Goal: Task Accomplishment & Management: Use online tool/utility

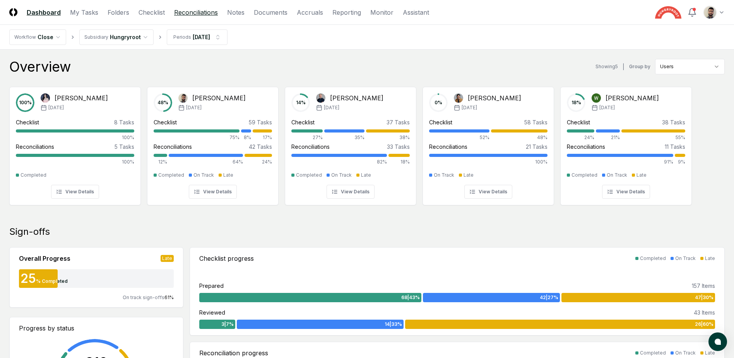
click at [201, 16] on link "Reconciliations" at bounding box center [196, 12] width 44 height 9
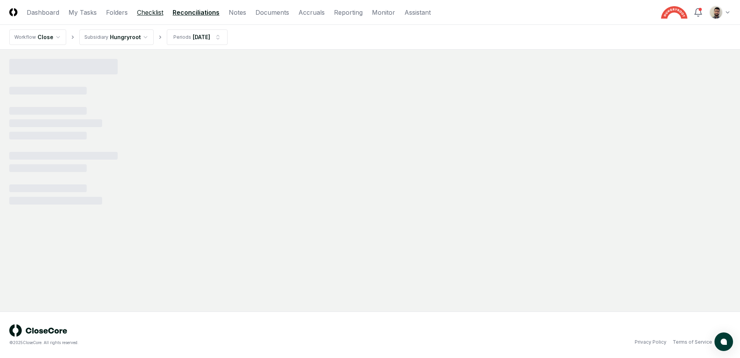
click at [159, 12] on link "Checklist" at bounding box center [150, 12] width 26 height 9
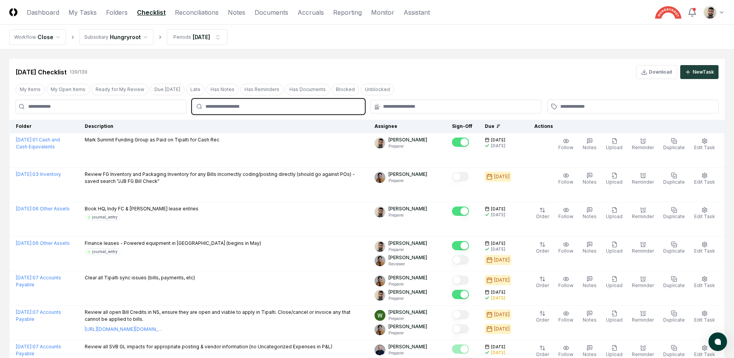
click at [269, 106] on input "text" at bounding box center [282, 106] width 153 height 7
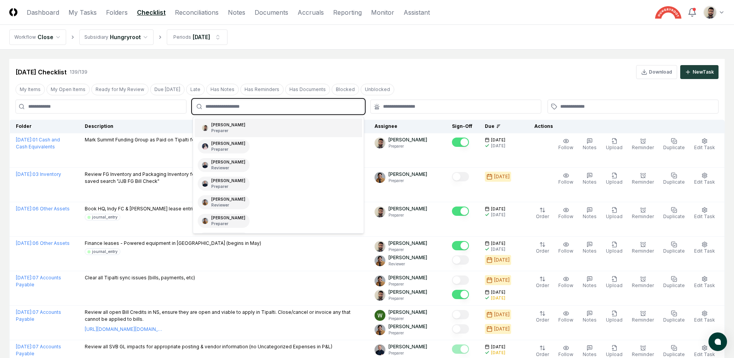
click at [252, 130] on div "[PERSON_NAME] Preparer" at bounding box center [278, 127] width 167 height 19
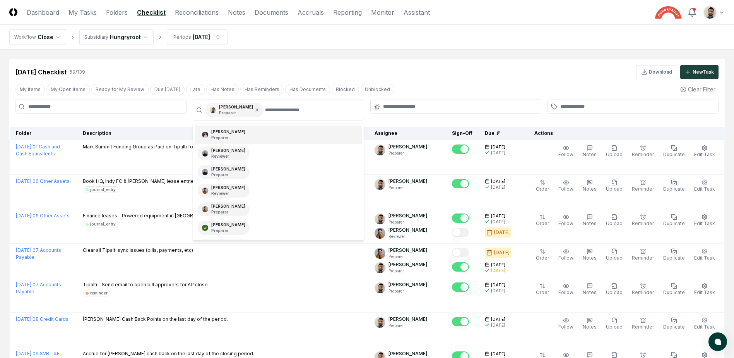
click at [273, 74] on div "[DATE] Checklist 59 / 139 Download New Task" at bounding box center [366, 72] width 703 height 14
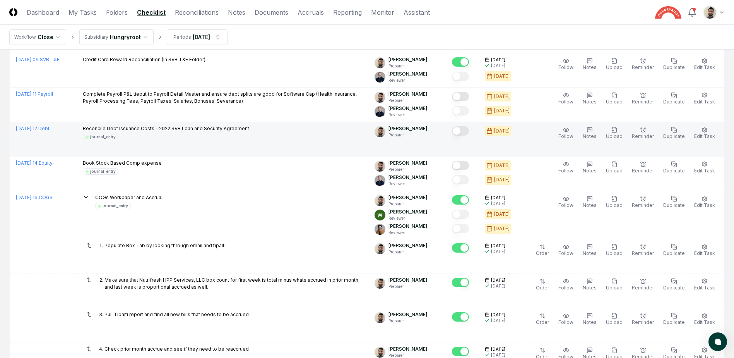
scroll to position [1440, 0]
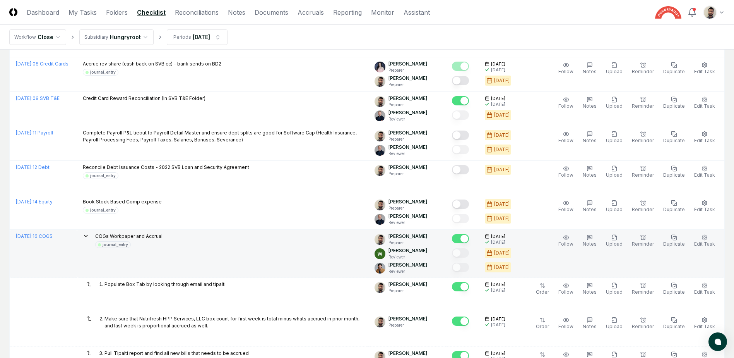
click at [87, 237] on icon at bounding box center [85, 236] width 3 height 2
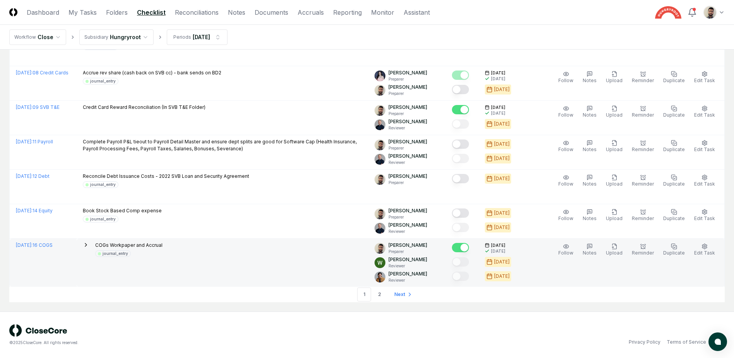
scroll to position [1392, 0]
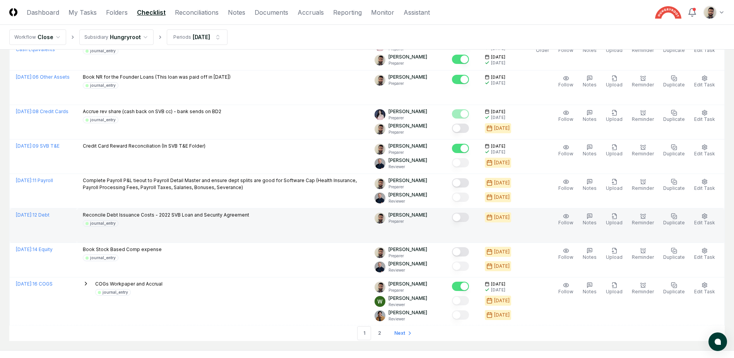
click at [468, 218] on button "Mark complete" at bounding box center [460, 217] width 17 height 9
click at [378, 330] on link "2" at bounding box center [380, 333] width 14 height 14
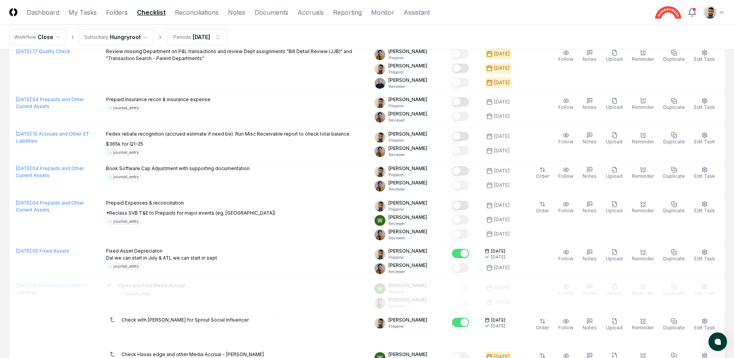
scroll to position [63, 0]
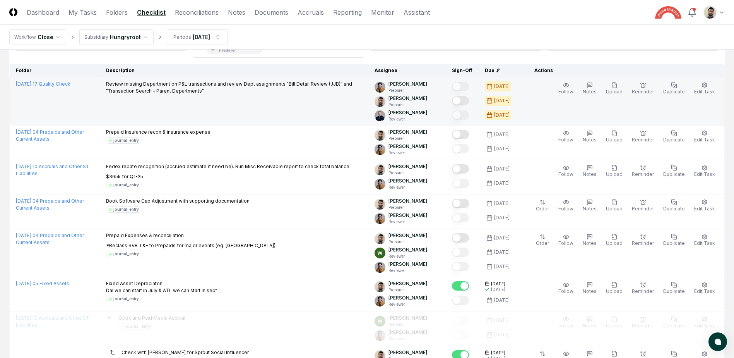
click at [469, 101] on button "Mark complete" at bounding box center [460, 100] width 17 height 9
